Goal: Check status: Check status

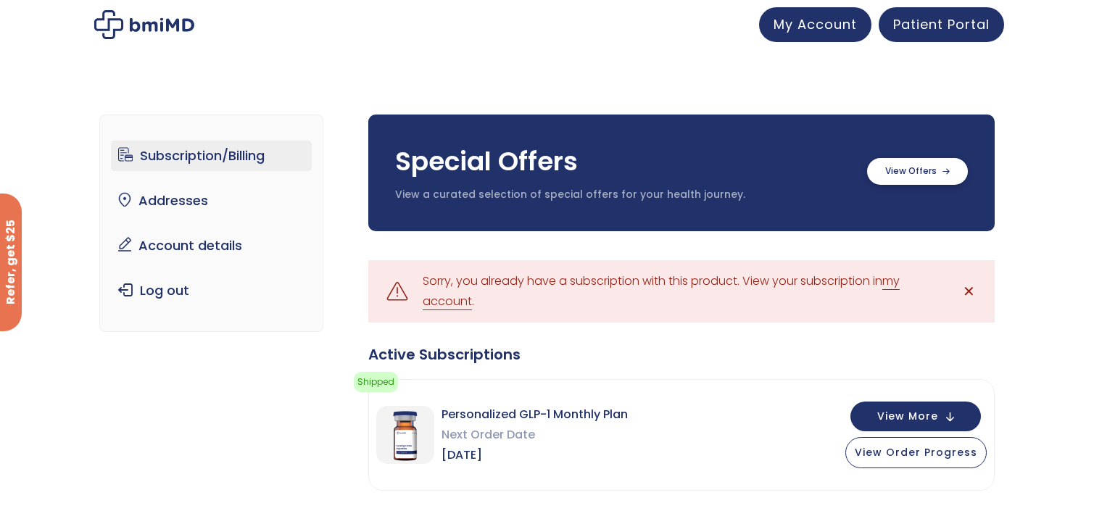
click at [925, 171] on label at bounding box center [917, 171] width 101 height 27
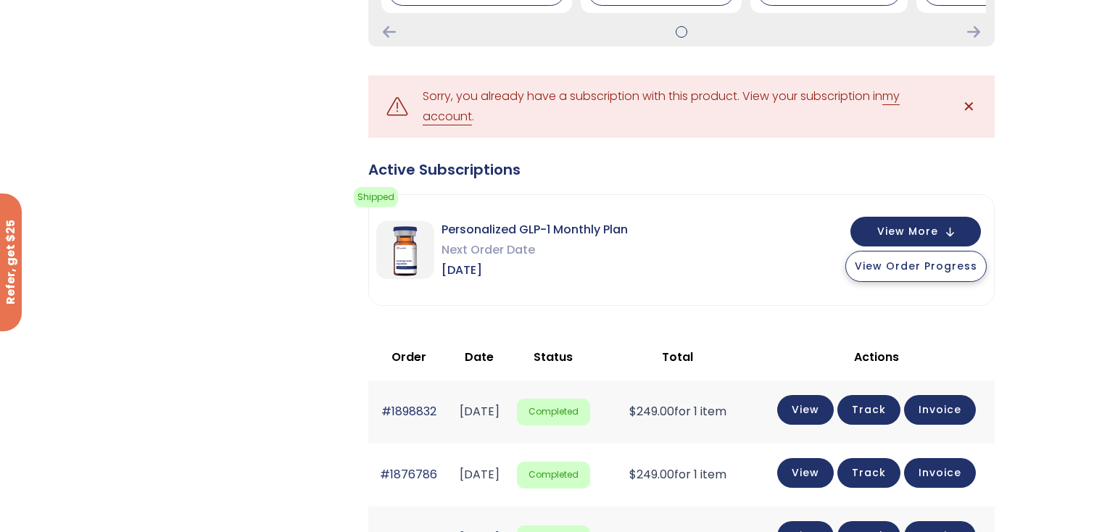
scroll to position [480, 0]
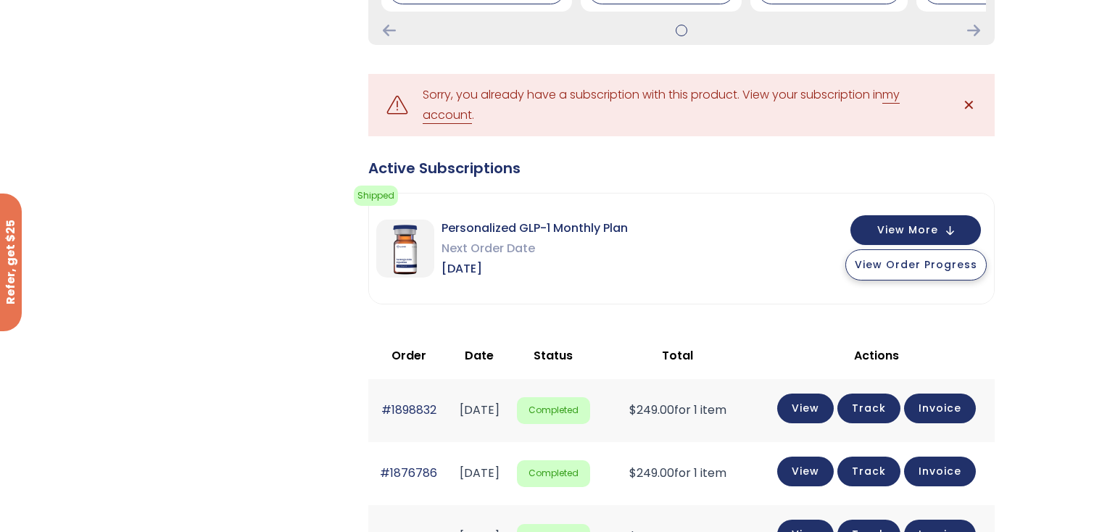
click at [940, 265] on span "View Order Progress" at bounding box center [916, 264] width 122 height 14
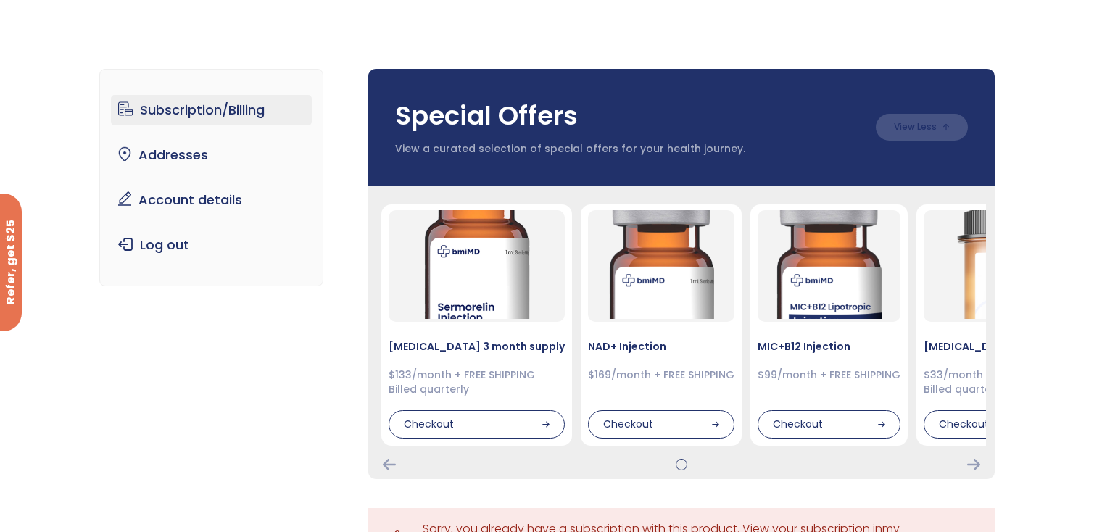
scroll to position [0, 0]
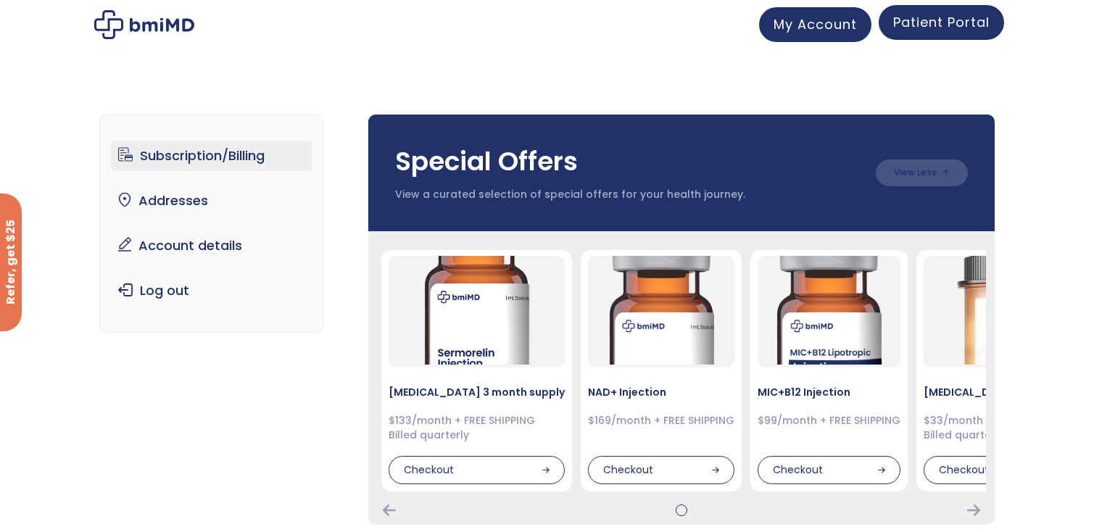
click at [909, 25] on span "Patient Portal" at bounding box center [941, 22] width 96 height 18
click at [973, 504] on div "[MEDICAL_DATA] 3 month supply $133/month + FREE SHIPPING Billed quarterly Check…" at bounding box center [681, 378] width 626 height 294
